Goal: Find specific page/section: Find specific page/section

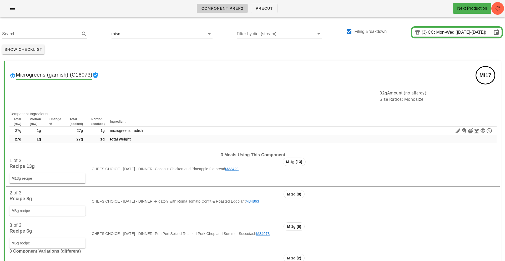
click at [25, 33] on input "Search" at bounding box center [40, 34] width 77 height 8
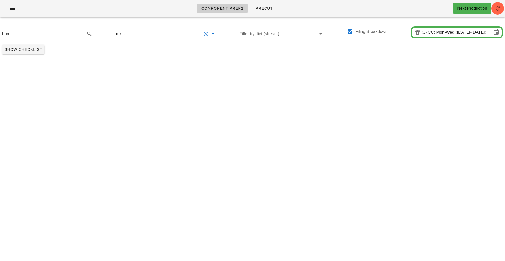
click at [189, 36] on input "text" at bounding box center [164, 34] width 76 height 8
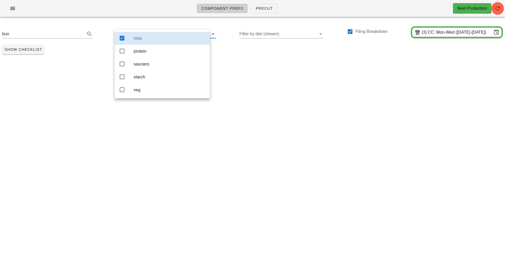
click at [119, 38] on icon at bounding box center [122, 38] width 6 height 6
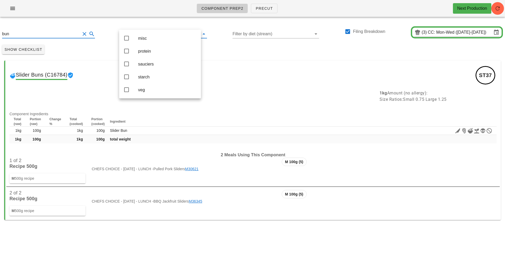
click at [16, 35] on input "bun" at bounding box center [41, 34] width 78 height 8
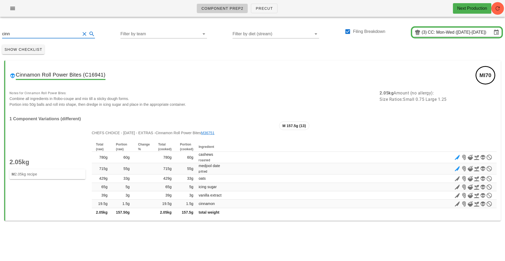
type input "cinn"
